Goal: Information Seeking & Learning: Learn about a topic

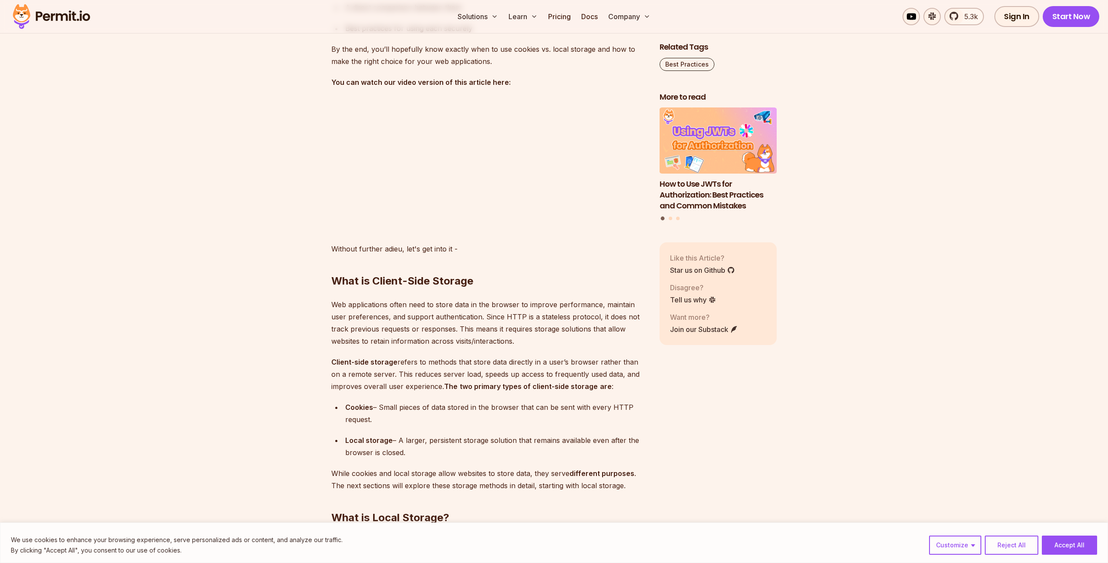
scroll to position [918, 0]
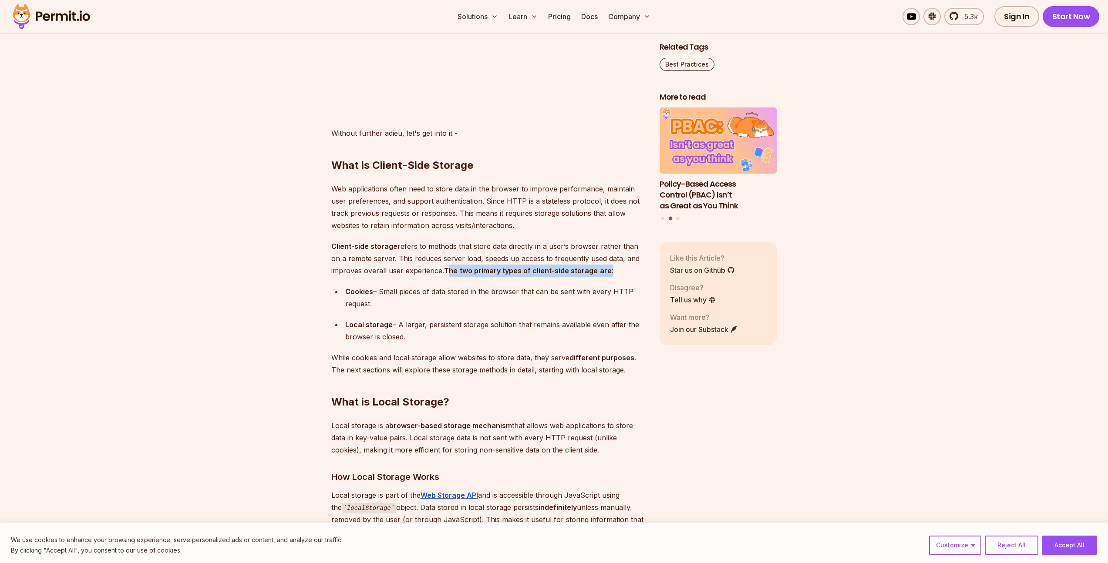
drag, startPoint x: 449, startPoint y: 273, endPoint x: 558, endPoint y: 291, distance: 110.3
click at [624, 276] on p "Client-side storage refers to methods that store data directly in a user’s brow…" at bounding box center [488, 258] width 314 height 37
drag, startPoint x: 410, startPoint y: 291, endPoint x: 622, endPoint y: 301, distance: 212.3
click at [622, 301] on div "Cookies – Small pieces of data stored in the browser that can be sent with ever…" at bounding box center [495, 298] width 300 height 24
drag, startPoint x: 400, startPoint y: 325, endPoint x: 527, endPoint y: 337, distance: 127.7
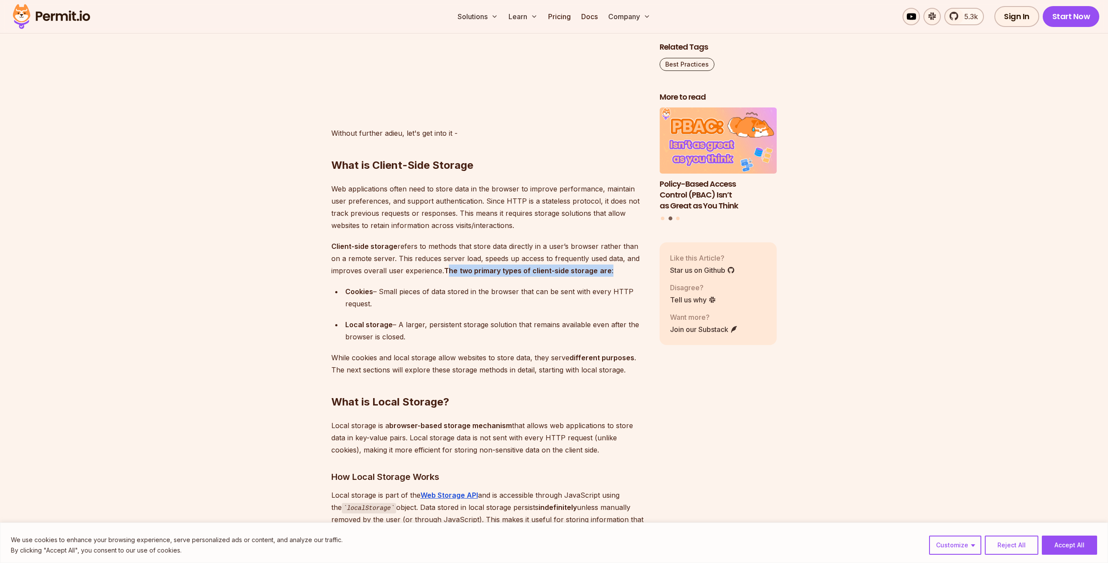
click at [527, 337] on div "Local storage – A larger, persistent storage solution that remains available ev…" at bounding box center [495, 331] width 300 height 24
click at [523, 335] on div "Local storage – A larger, persistent storage solution that remains available ev…" at bounding box center [495, 331] width 300 height 24
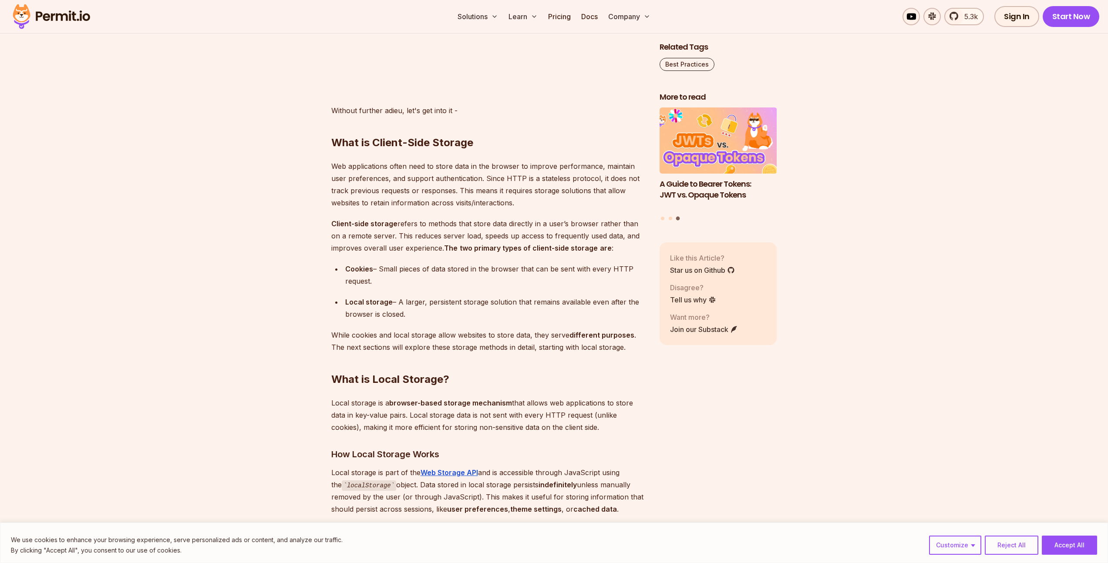
scroll to position [961, 0]
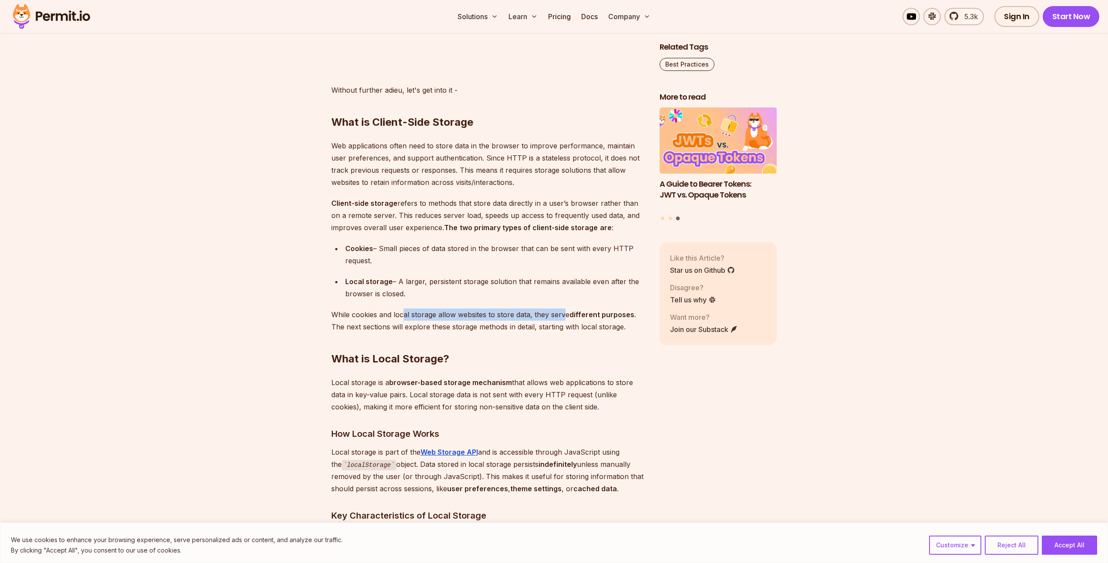
drag, startPoint x: 472, startPoint y: 315, endPoint x: 565, endPoint y: 315, distance: 92.3
click at [563, 315] on p "While cookies and local storage allow websites to store data, they serve differ…" at bounding box center [488, 321] width 314 height 24
click at [597, 315] on strong "different purposes" at bounding box center [602, 314] width 65 height 9
click at [492, 337] on h2 "What is Local Storage?" at bounding box center [488, 341] width 314 height 49
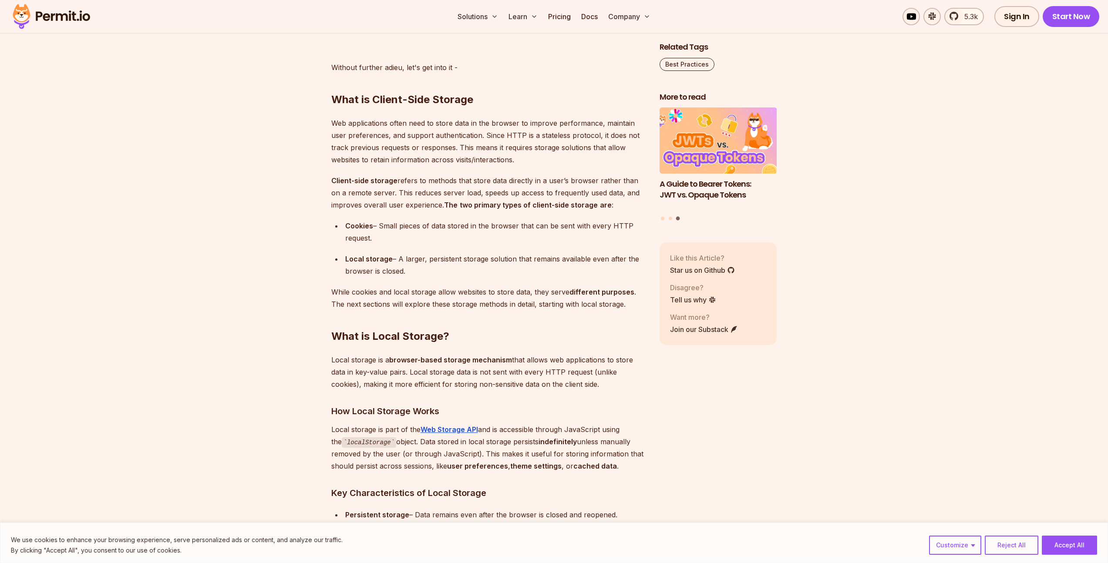
scroll to position [990, 0]
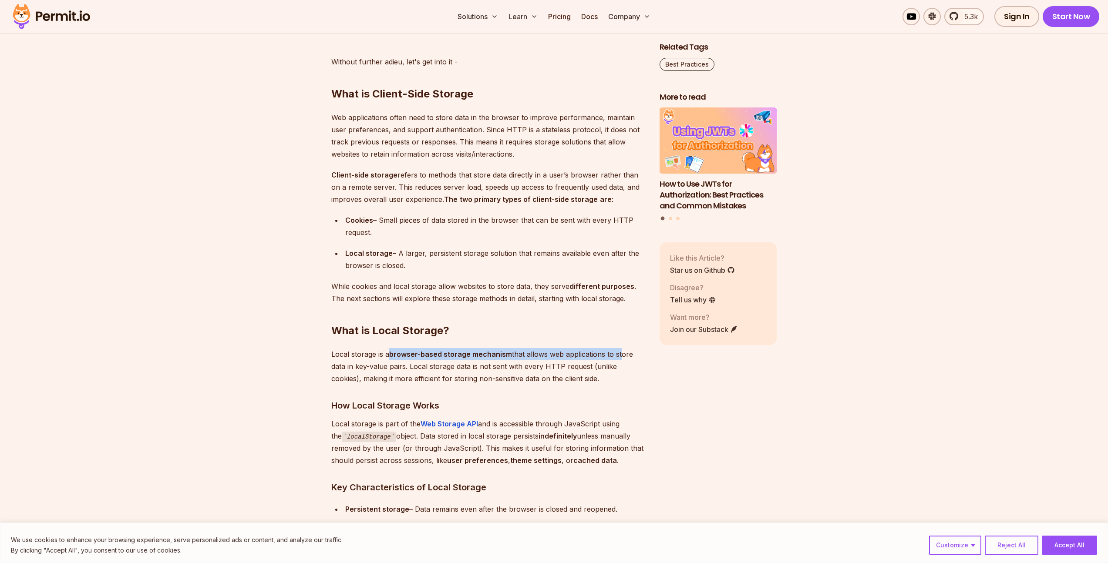
drag, startPoint x: 388, startPoint y: 353, endPoint x: 618, endPoint y: 354, distance: 230.8
click at [618, 354] on p "Local storage is a browser-based storage mechanism that allows web applications…" at bounding box center [488, 366] width 314 height 37
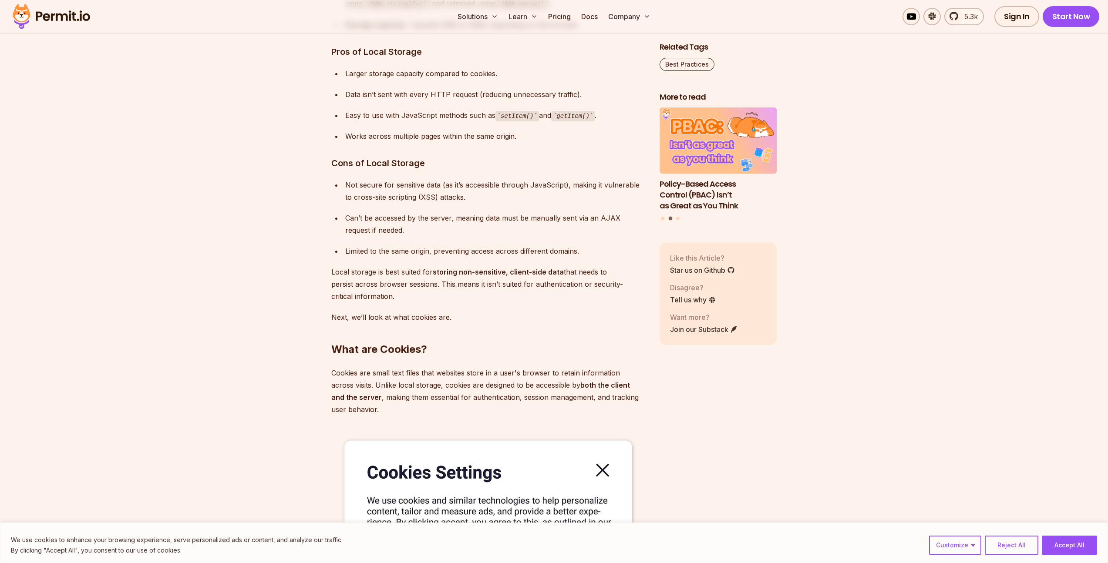
scroll to position [1570, 0]
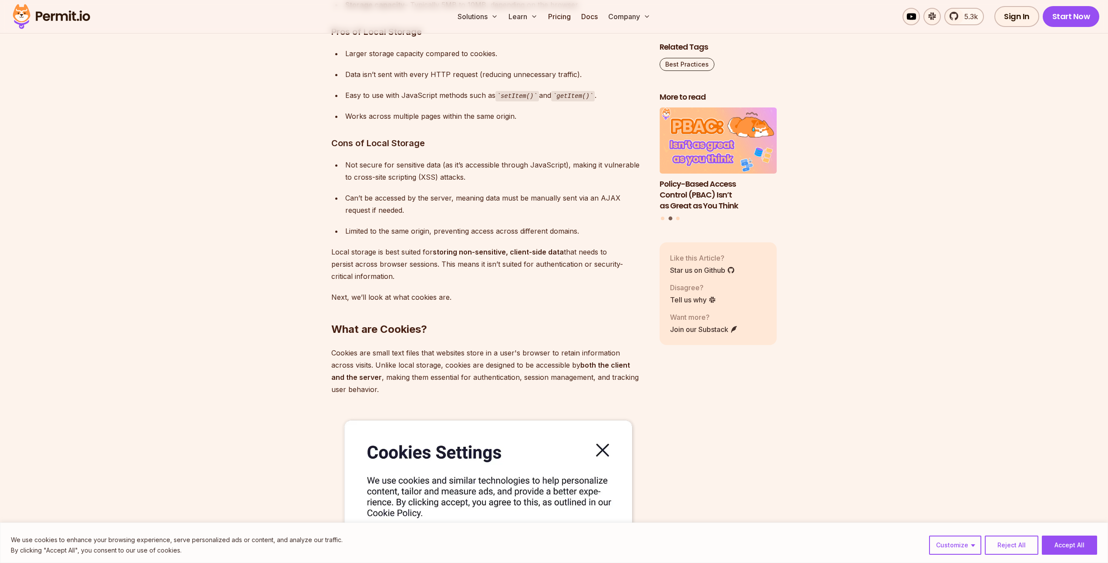
click at [616, 361] on strong "both the client and the server" at bounding box center [480, 371] width 299 height 21
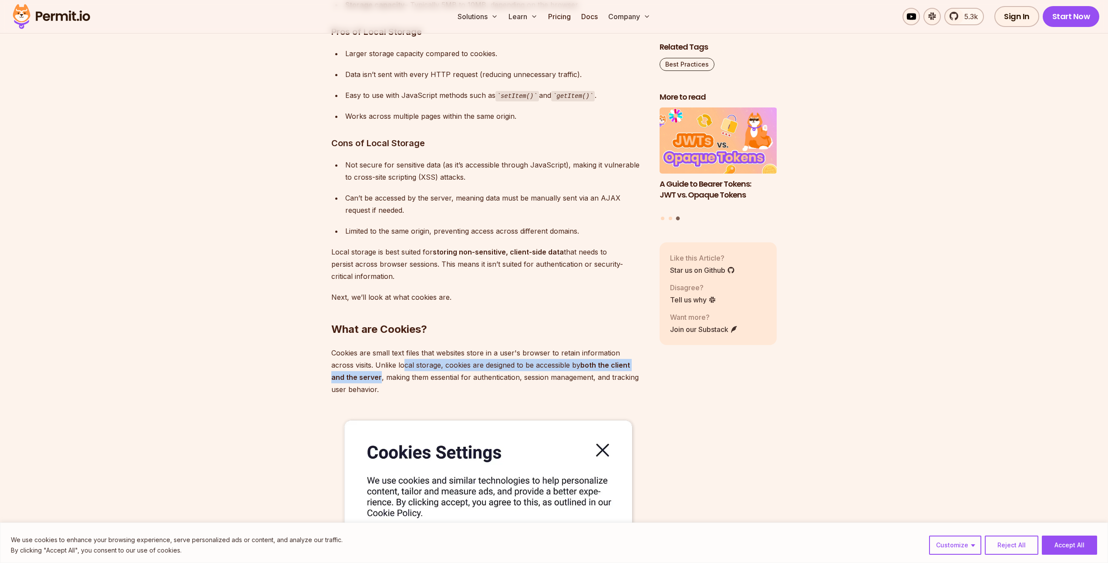
drag, startPoint x: 404, startPoint y: 365, endPoint x: 379, endPoint y: 377, distance: 27.7
click at [379, 377] on p "Cookies are small text files that websites store in a user's browser to retain …" at bounding box center [488, 371] width 314 height 49
